Goal: Book appointment/travel/reservation

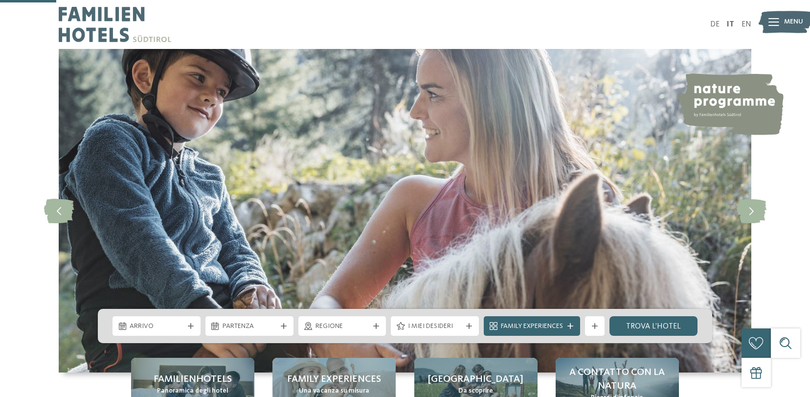
scroll to position [294, 0]
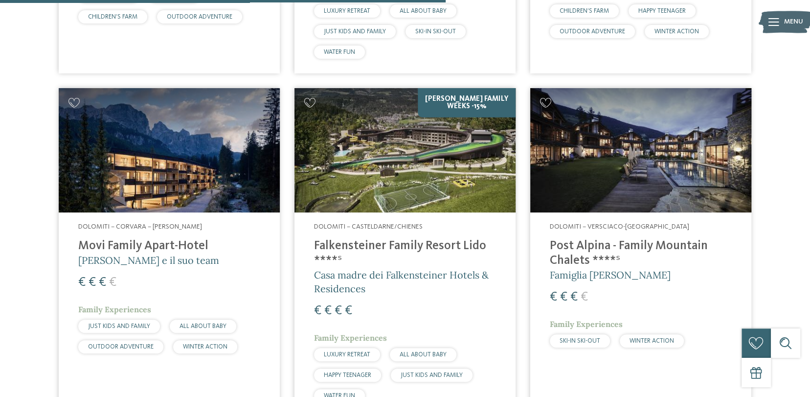
scroll to position [1860, 0]
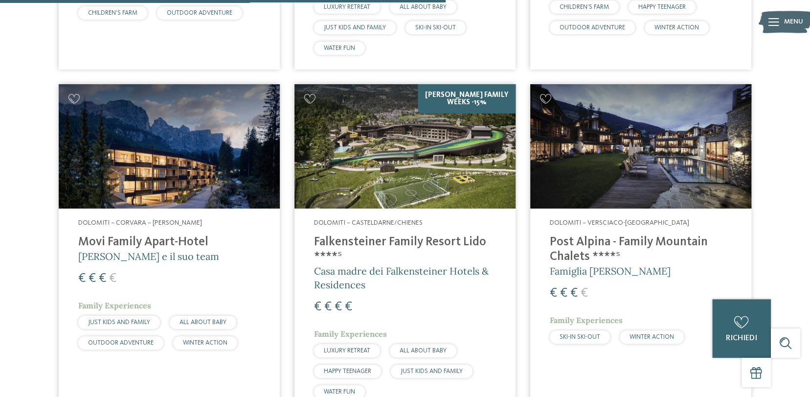
click at [147, 249] on h4 "Movi Family Apart-Hotel" at bounding box center [169, 242] width 182 height 15
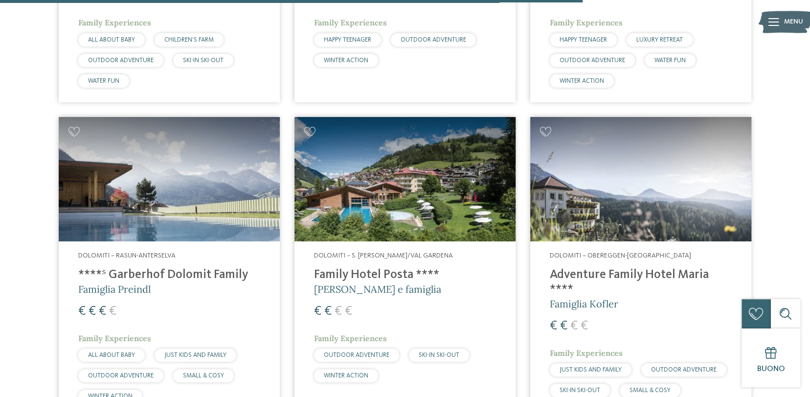
scroll to position [2494, 0]
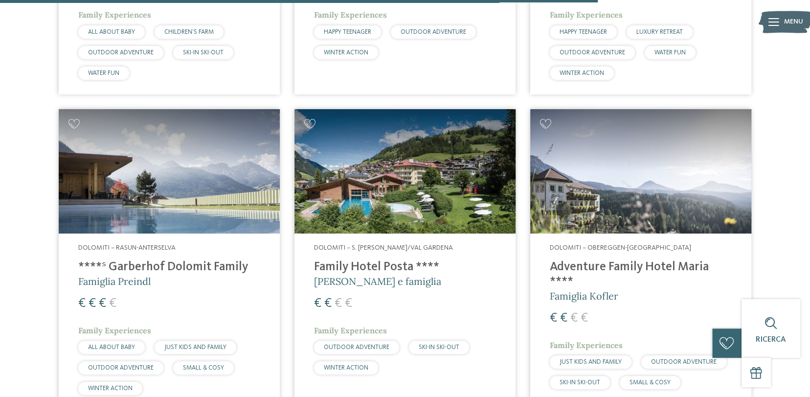
click at [398, 261] on h4 "Family Hotel Posta ****" at bounding box center [405, 267] width 182 height 15
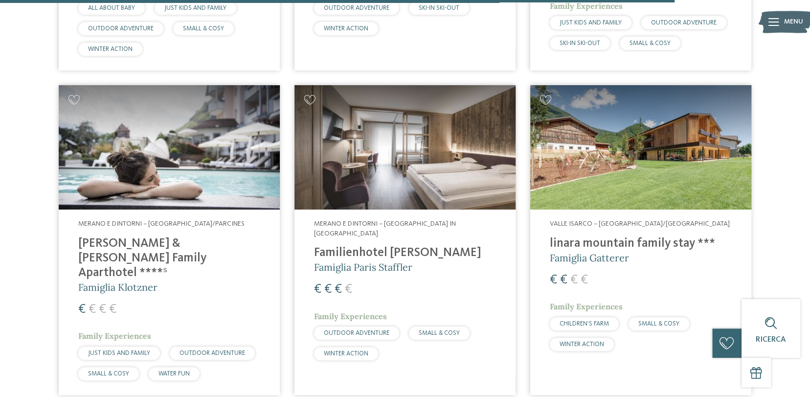
scroll to position [2833, 0]
click at [598, 241] on h4 "linara mountain family stay ***" at bounding box center [641, 243] width 182 height 15
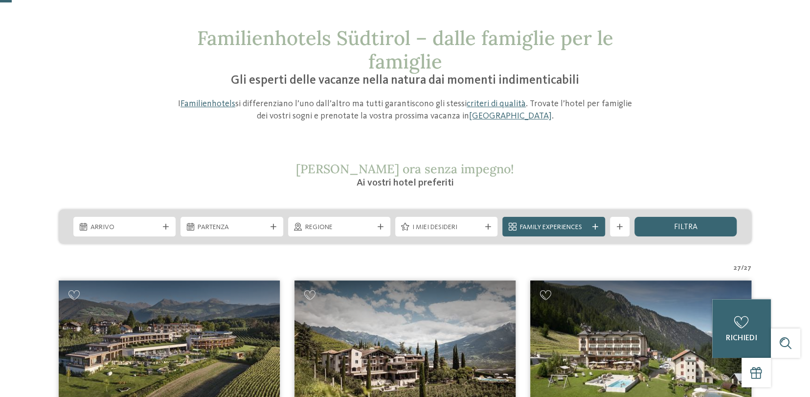
scroll to position [0, 0]
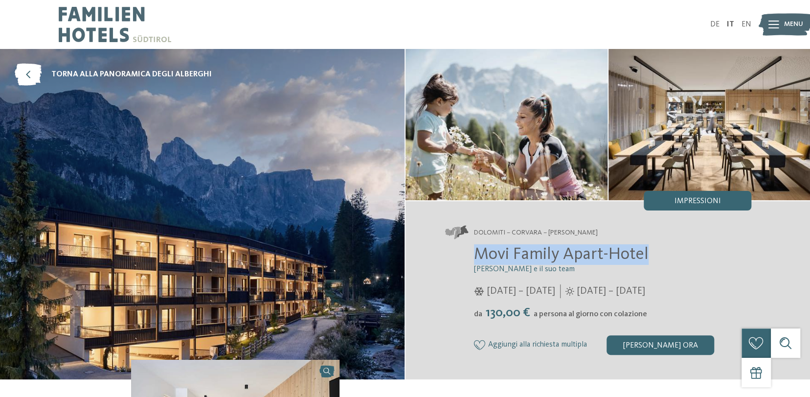
drag, startPoint x: 479, startPoint y: 255, endPoint x: 649, endPoint y: 254, distance: 170.3
click at [649, 254] on h2 "Movi Family Apart-Hotel" at bounding box center [612, 254] width 277 height 21
copy span "Movi Family Apart-Hotel"
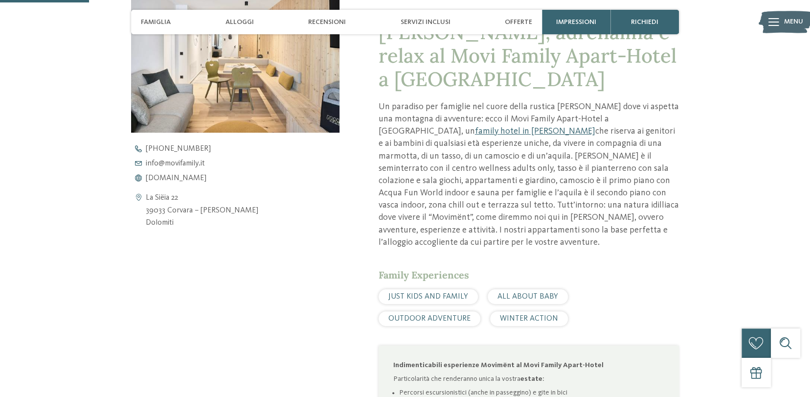
scroll to position [538, 0]
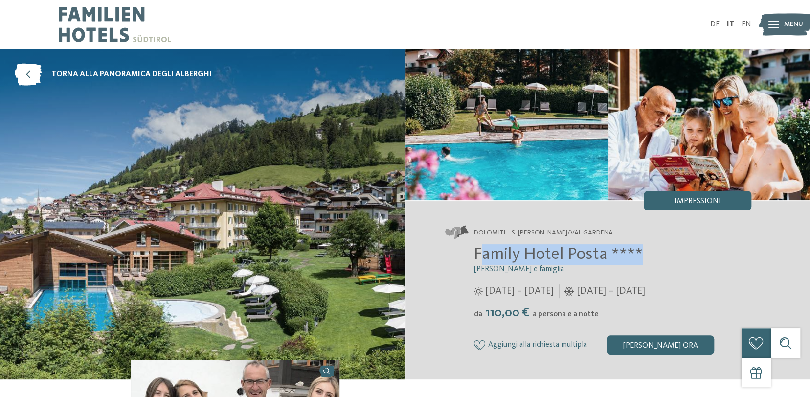
drag, startPoint x: 481, startPoint y: 256, endPoint x: 649, endPoint y: 246, distance: 168.6
click at [649, 246] on h2 "Family Hotel Posta ****" at bounding box center [612, 254] width 277 height 21
copy span "amily Hotel Posta ****"
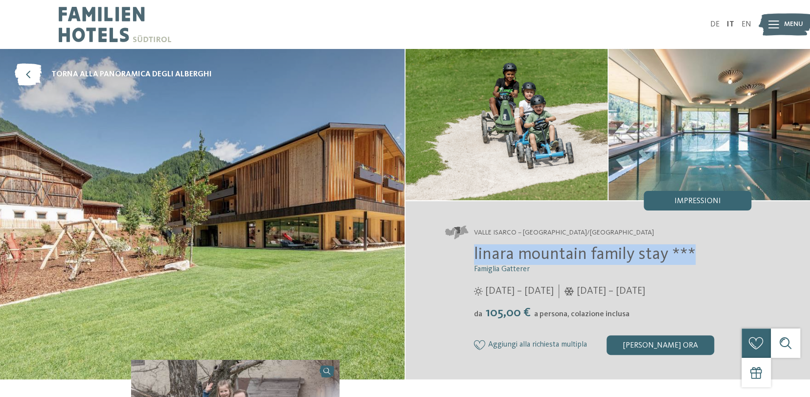
drag, startPoint x: 472, startPoint y: 254, endPoint x: 692, endPoint y: 255, distance: 220.2
click at [692, 255] on div "linara mountain family stay *** Famiglia Gatterer 12/07/2025 – 08/11/2025 da" at bounding box center [598, 299] width 307 height 110
copy span "linara mountain family stay ***"
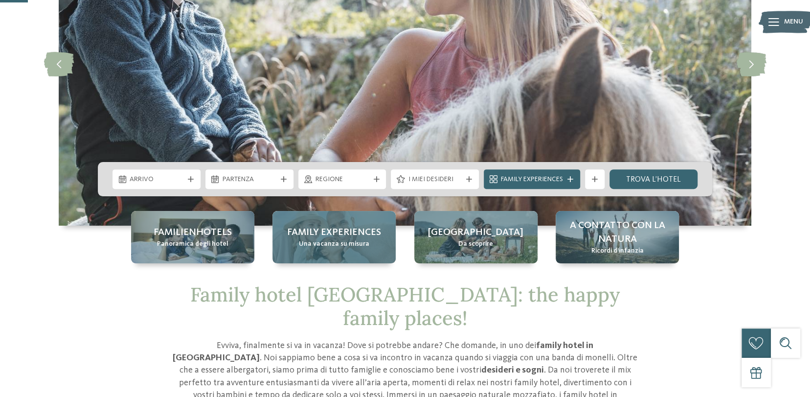
click at [333, 247] on span "Una vacanza su misura" at bounding box center [334, 244] width 70 height 10
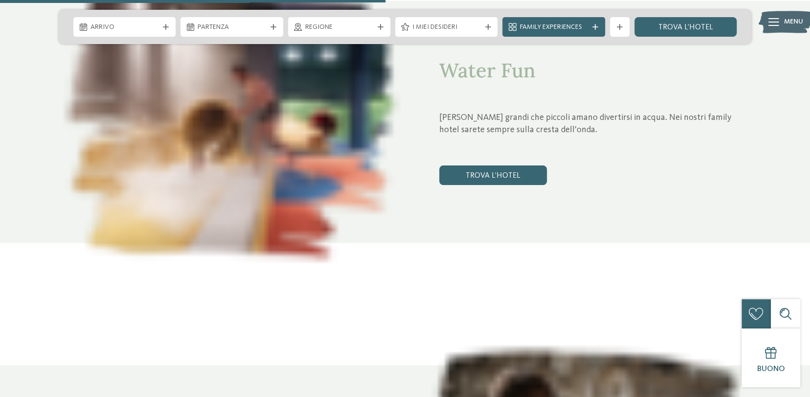
scroll to position [1908, 0]
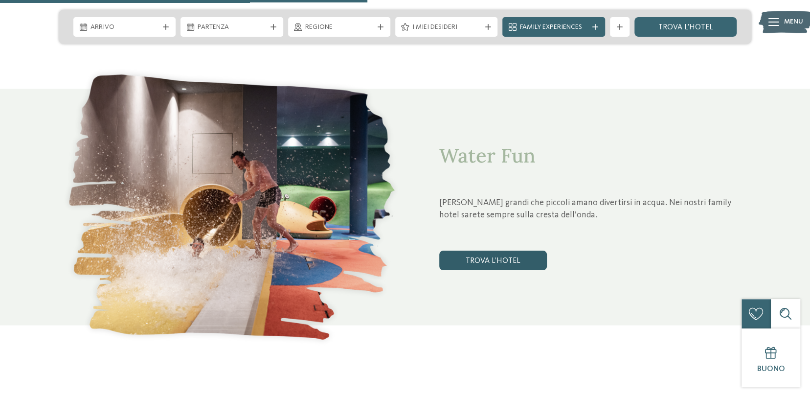
click at [500, 267] on link "trova l’hotel" at bounding box center [493, 261] width 108 height 20
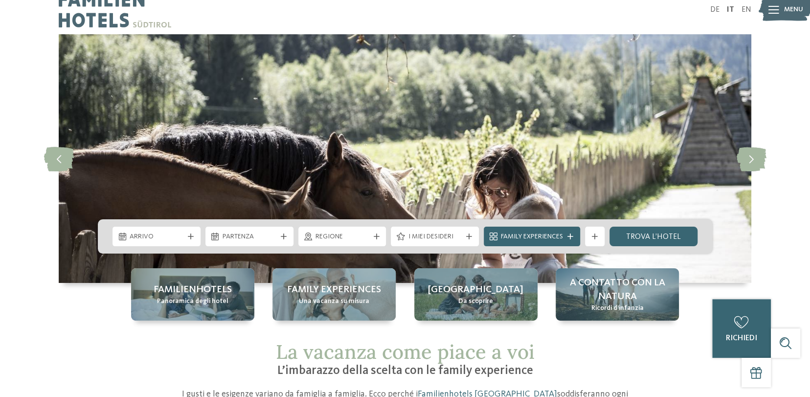
scroll to position [0, 0]
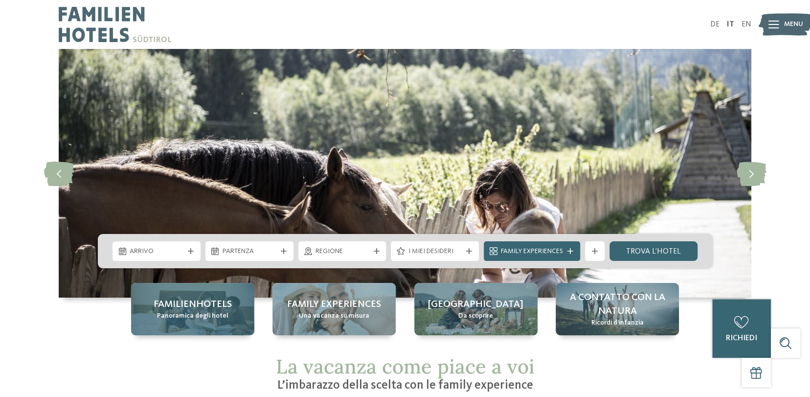
click at [176, 320] on span "Panoramica degli hotel" at bounding box center [192, 316] width 71 height 10
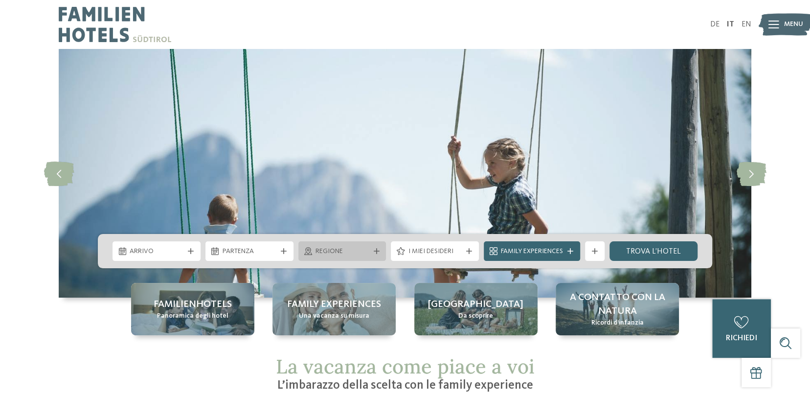
click at [325, 257] on div "Regione" at bounding box center [343, 251] width 88 height 20
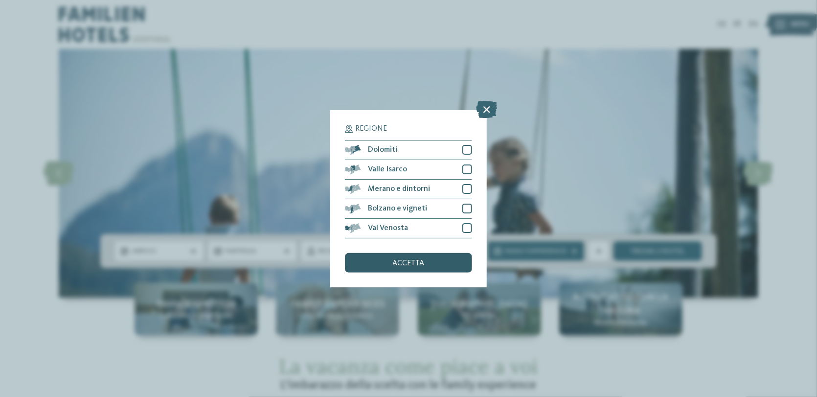
click at [387, 266] on div "accetta" at bounding box center [408, 263] width 127 height 20
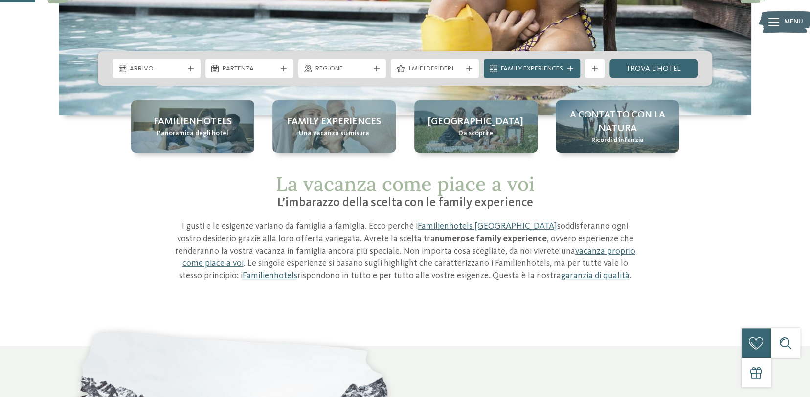
scroll to position [49, 0]
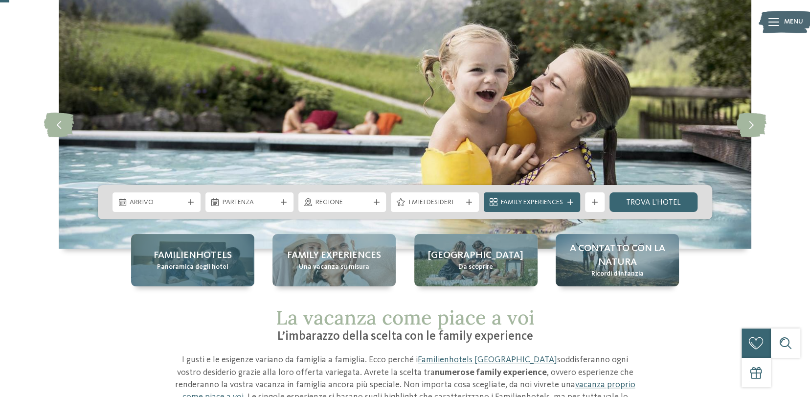
click at [163, 276] on div "Familienhotels Panoramica degli hotel" at bounding box center [192, 260] width 123 height 52
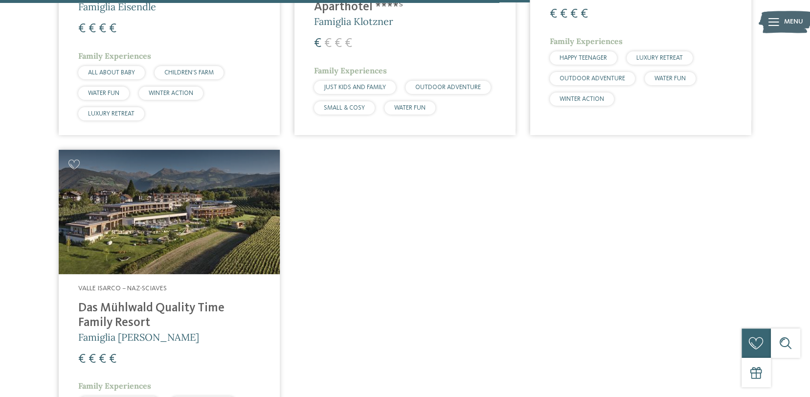
scroll to position [1250, 0]
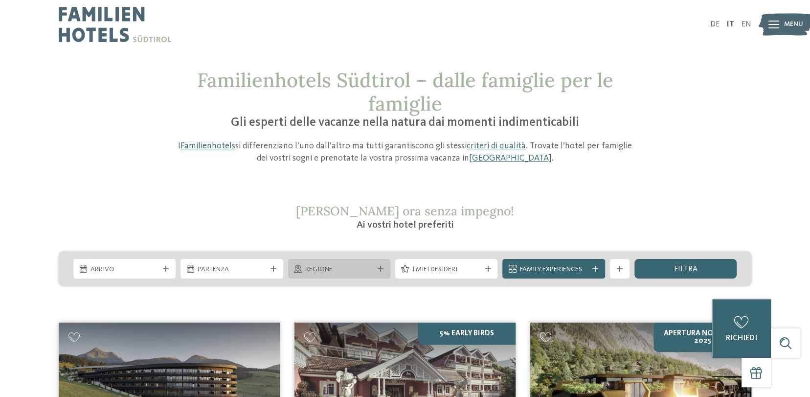
click at [382, 273] on div "Regione" at bounding box center [339, 269] width 102 height 20
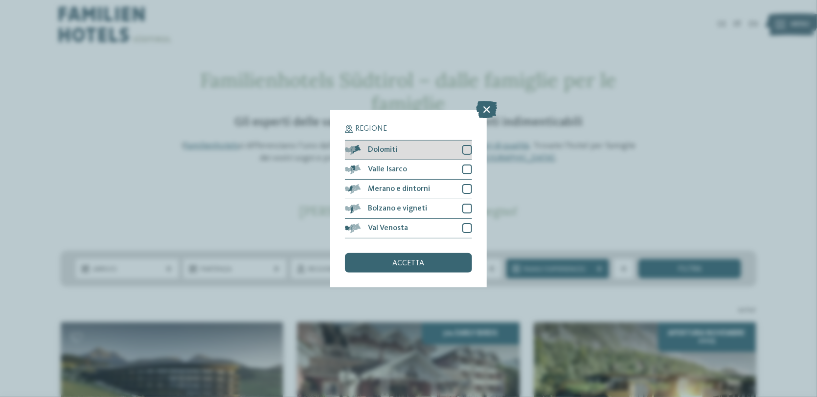
click at [389, 146] on span "Dolomiti" at bounding box center [382, 150] width 29 height 8
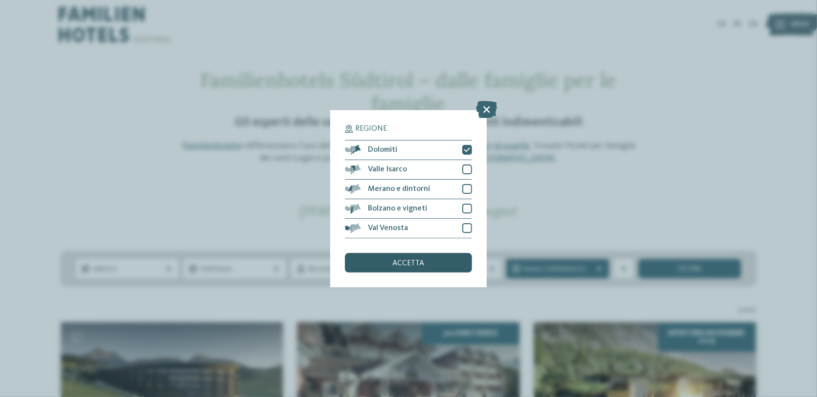
click at [375, 260] on div "accetta" at bounding box center [408, 263] width 127 height 20
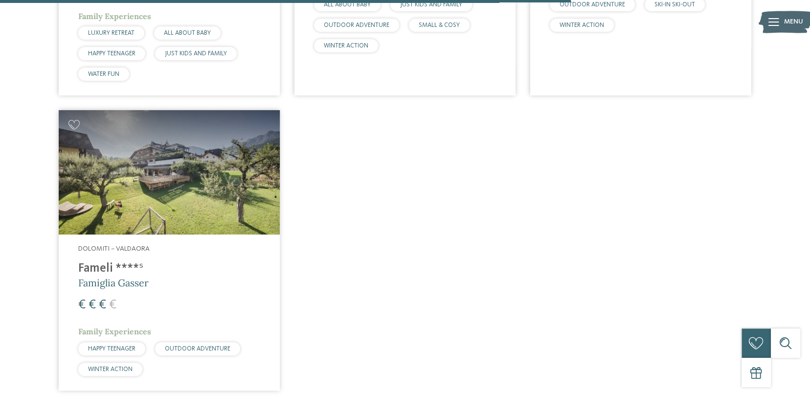
scroll to position [1250, 0]
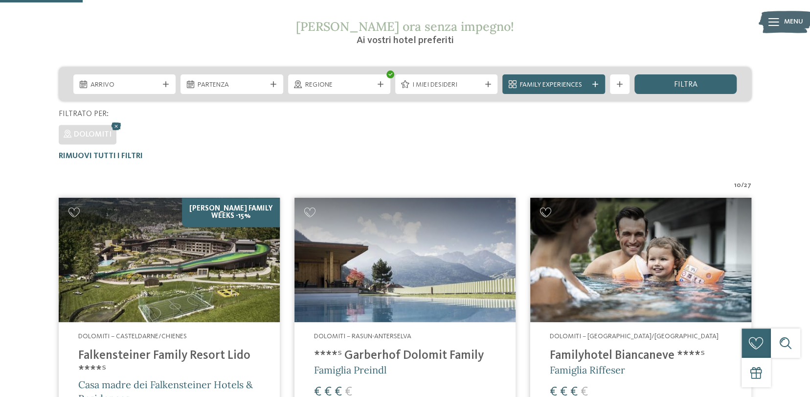
scroll to position [76, 0]
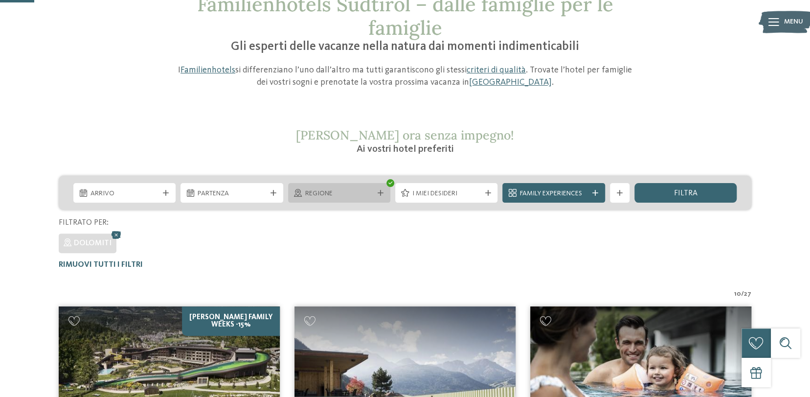
click at [379, 195] on icon at bounding box center [381, 193] width 6 height 6
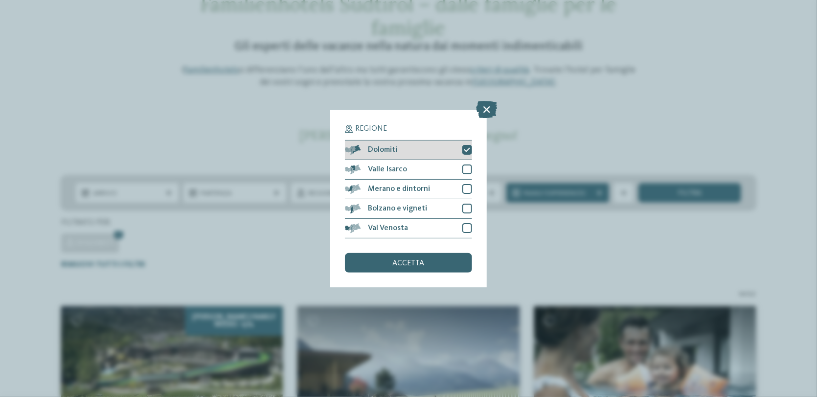
click at [465, 149] on icon at bounding box center [467, 150] width 6 height 6
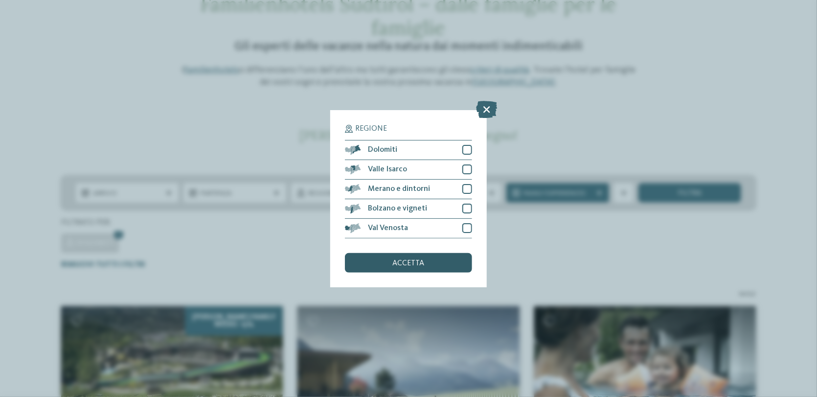
click at [401, 259] on span "accetta" at bounding box center [409, 263] width 32 height 8
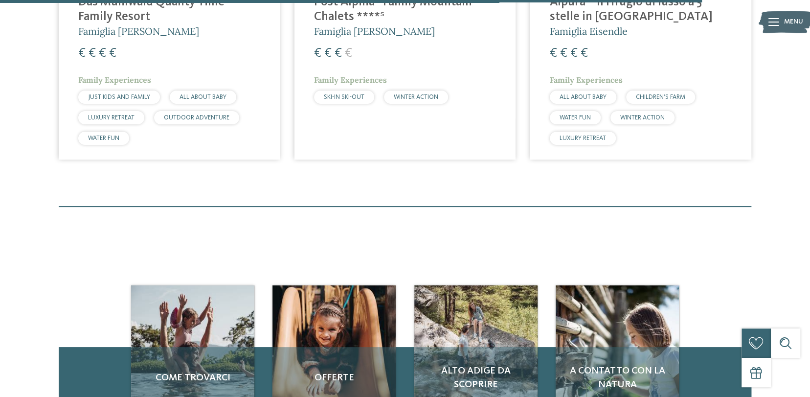
scroll to position [3050, 0]
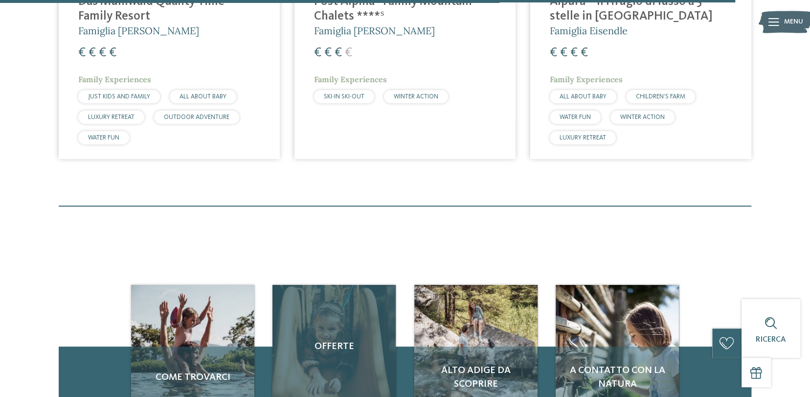
click at [348, 294] on div "Offerte" at bounding box center [334, 346] width 123 height 123
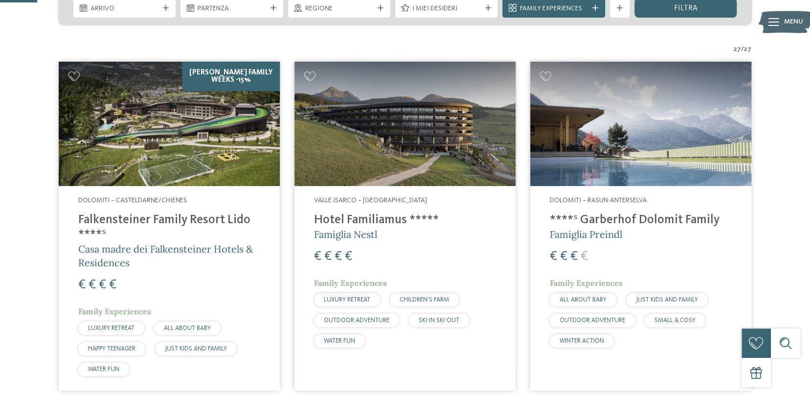
scroll to position [0, 0]
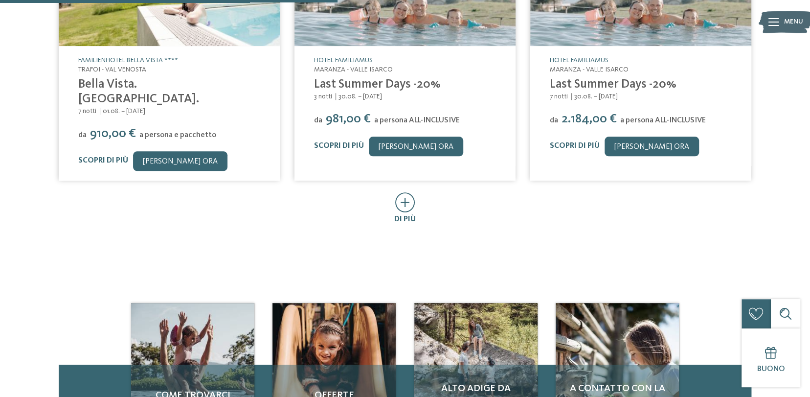
scroll to position [391, 0]
